Goal: Task Accomplishment & Management: Use online tool/utility

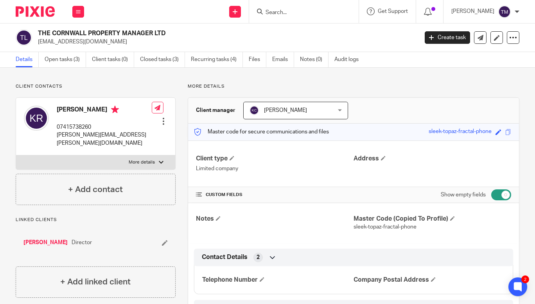
scroll to position [731, 0]
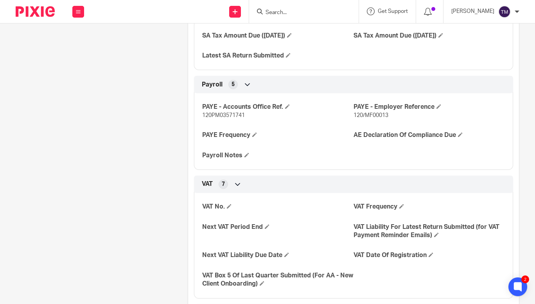
drag, startPoint x: 292, startPoint y: 14, endPoint x: 284, endPoint y: 10, distance: 8.9
click at [284, 10] on input "Search" at bounding box center [300, 12] width 70 height 7
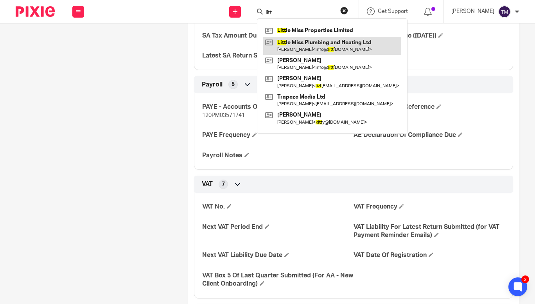
type input "litt"
click at [304, 47] on link at bounding box center [332, 46] width 138 height 18
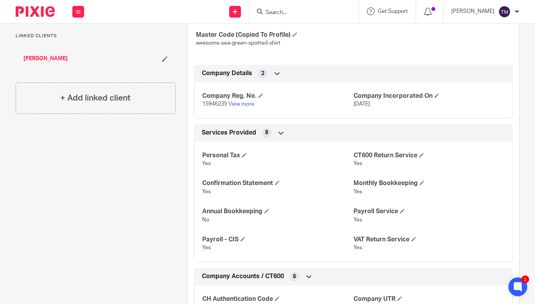
scroll to position [34, 0]
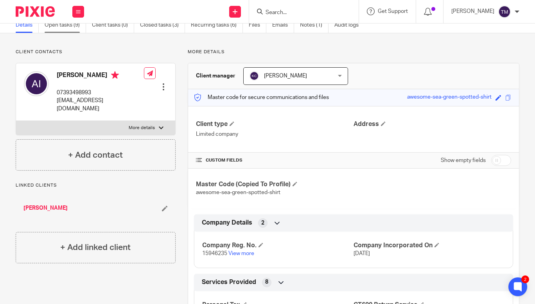
click at [78, 26] on link "Open tasks (9)" at bounding box center [65, 25] width 41 height 15
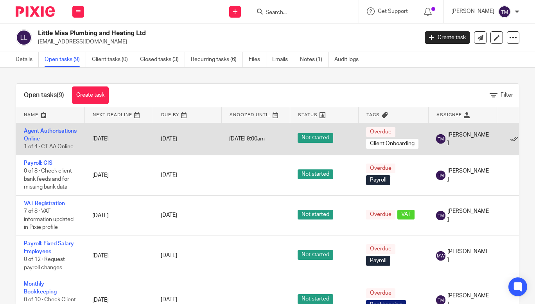
click at [40, 135] on td "Agent Authorisations Online 1 of 4 · CT AA Online" at bounding box center [50, 139] width 68 height 32
click at [39, 138] on link "Agent Authorisations Online" at bounding box center [50, 134] width 53 height 13
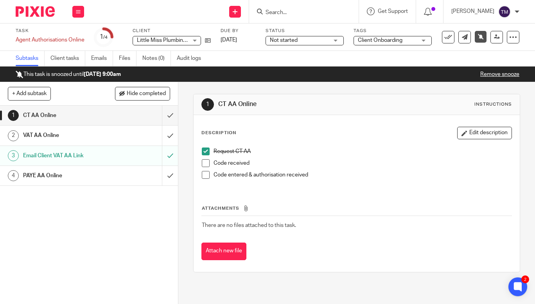
click at [43, 177] on h1 "PAYE AA Online" at bounding box center [67, 176] width 88 height 12
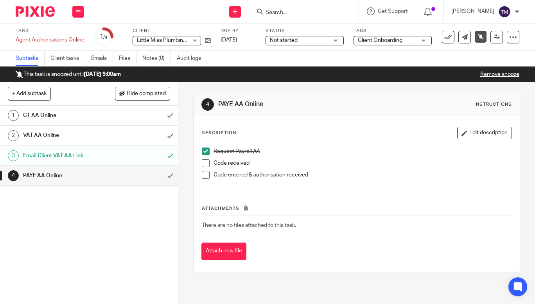
click at [45, 110] on h1 "CT AA Online" at bounding box center [67, 115] width 88 height 12
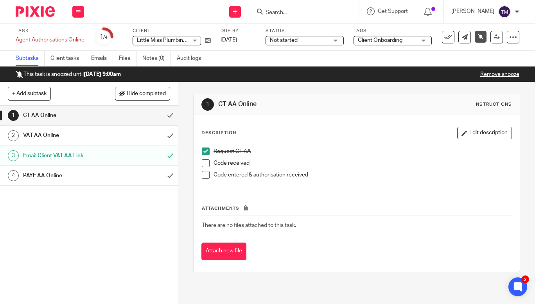
drag, startPoint x: 331, startPoint y: 9, endPoint x: 316, endPoint y: 10, distance: 15.3
click at [316, 10] on input "Search" at bounding box center [300, 12] width 70 height 7
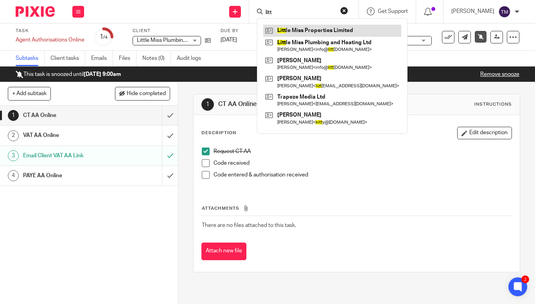
type input "litt"
click at [319, 32] on link at bounding box center [332, 31] width 138 height 12
